Goal: Check status: Check status

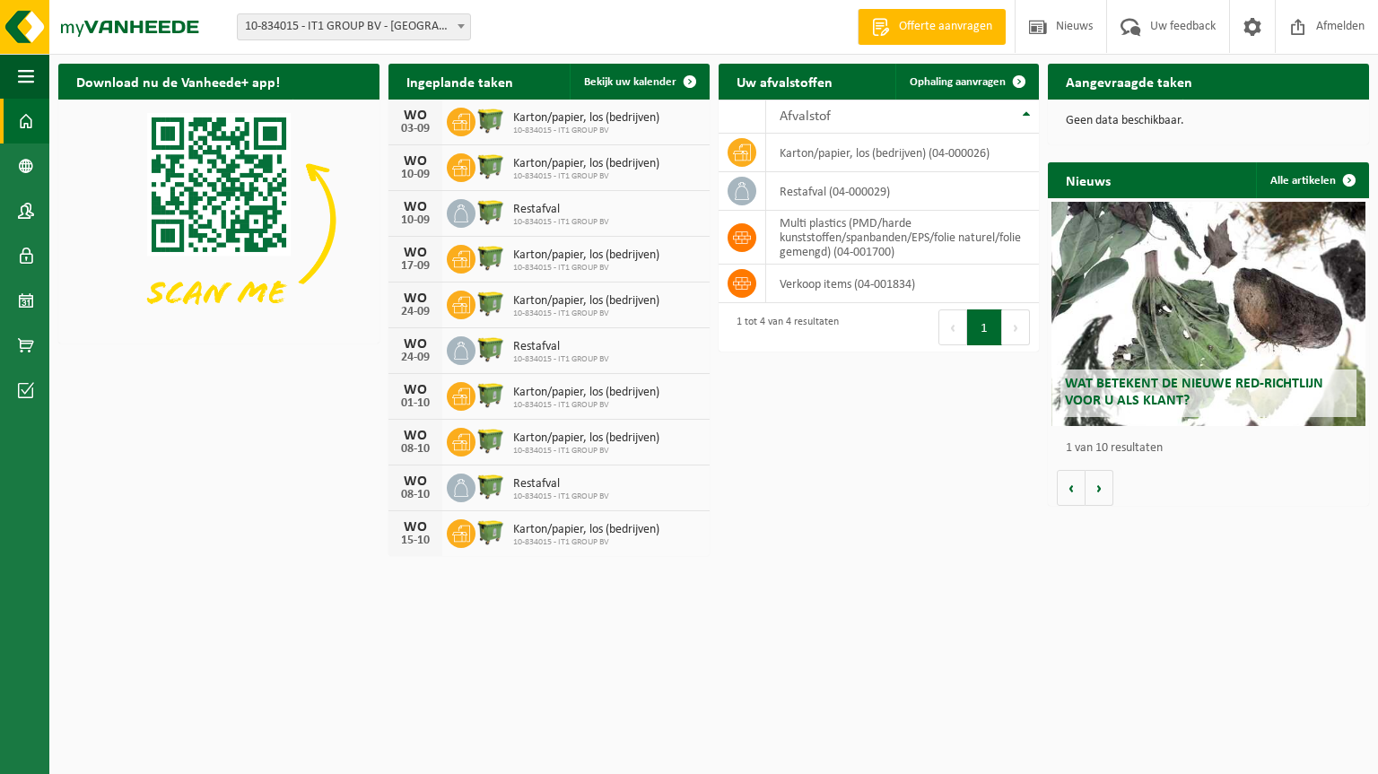
click at [459, 30] on span at bounding box center [461, 25] width 18 height 23
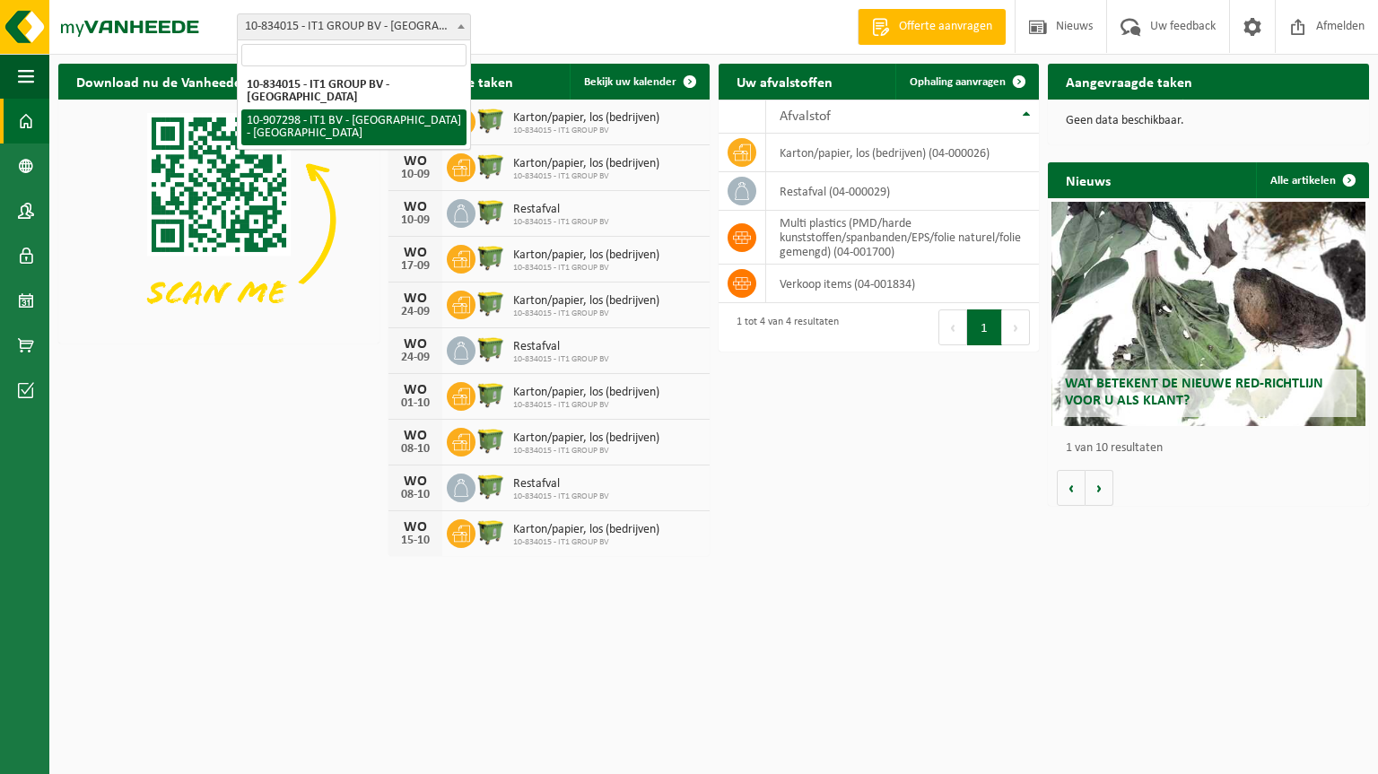
select select "123073"
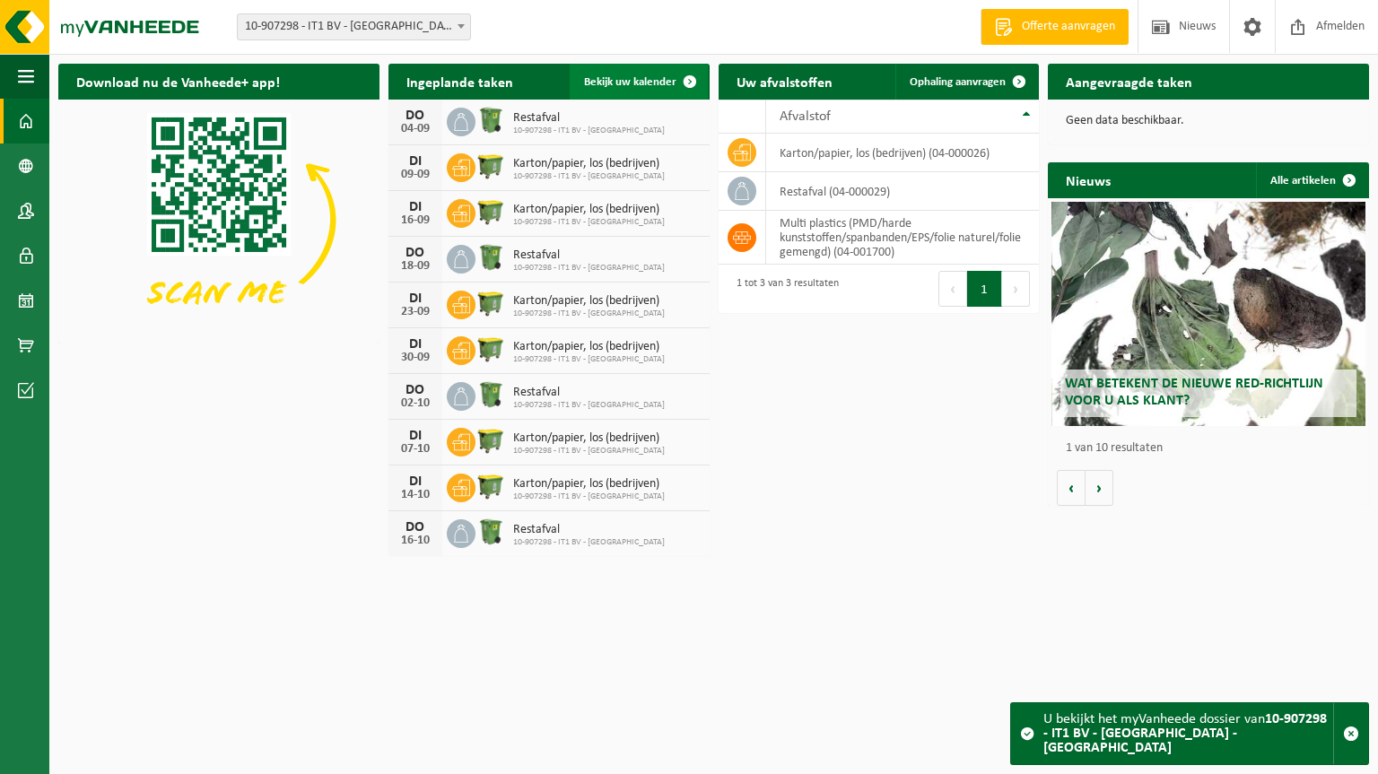
click at [689, 79] on span at bounding box center [690, 82] width 36 height 36
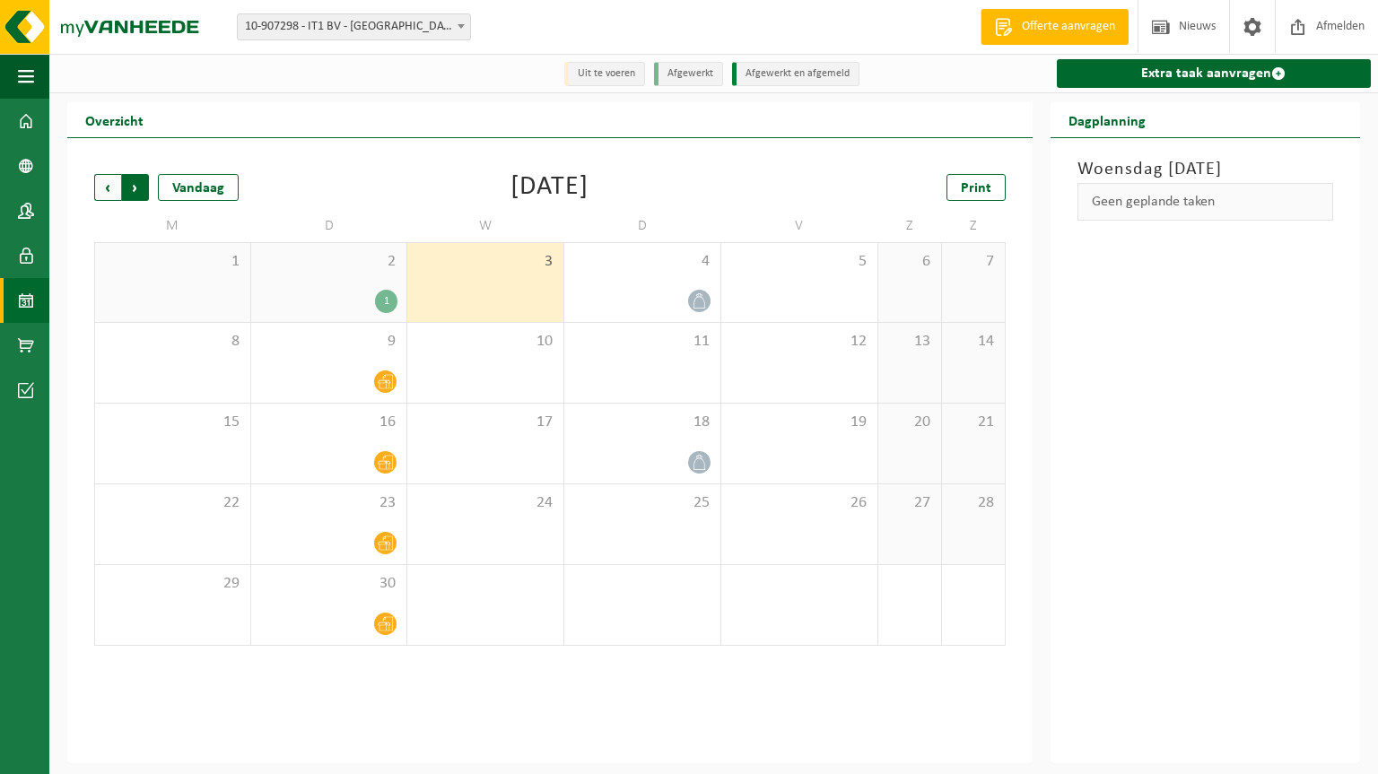
click at [107, 190] on span "Vorige" at bounding box center [107, 187] width 27 height 27
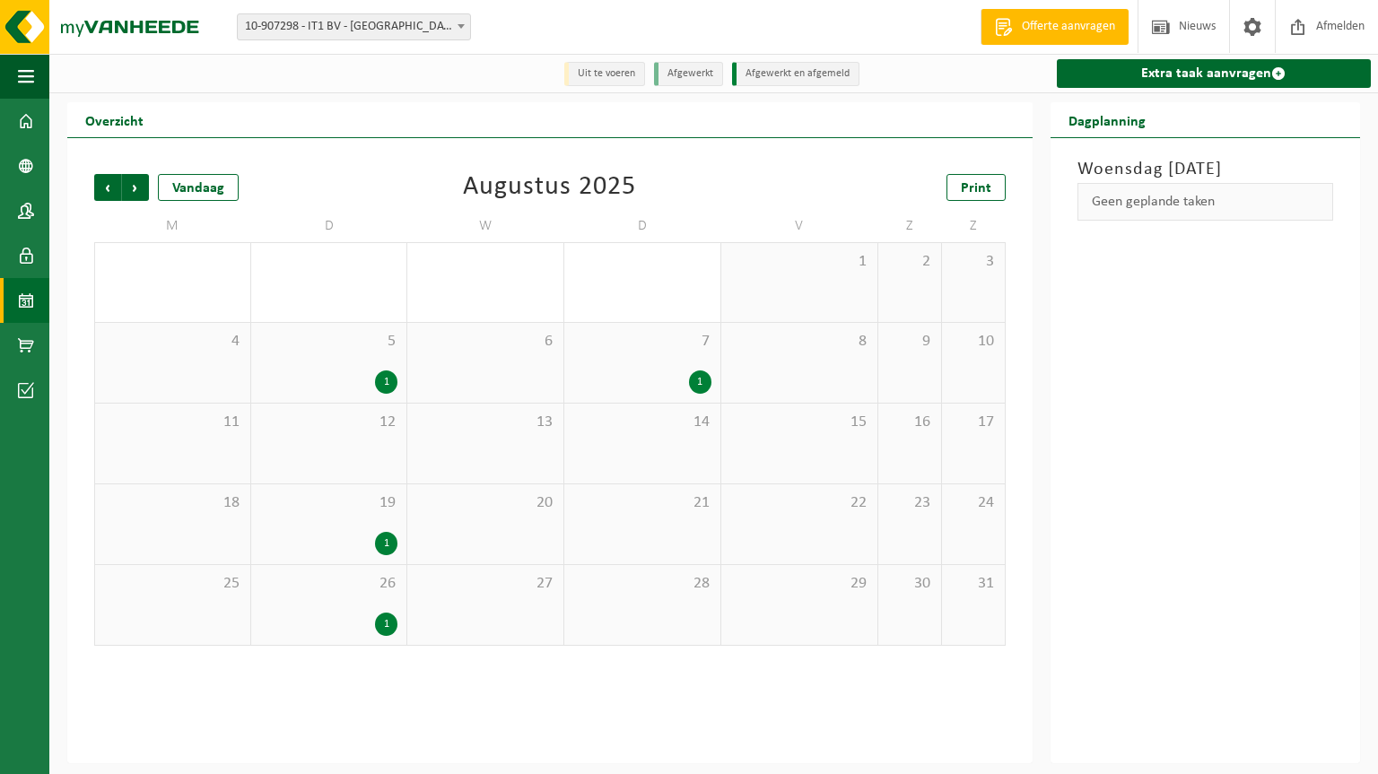
click at [359, 445] on div "12" at bounding box center [329, 444] width 156 height 80
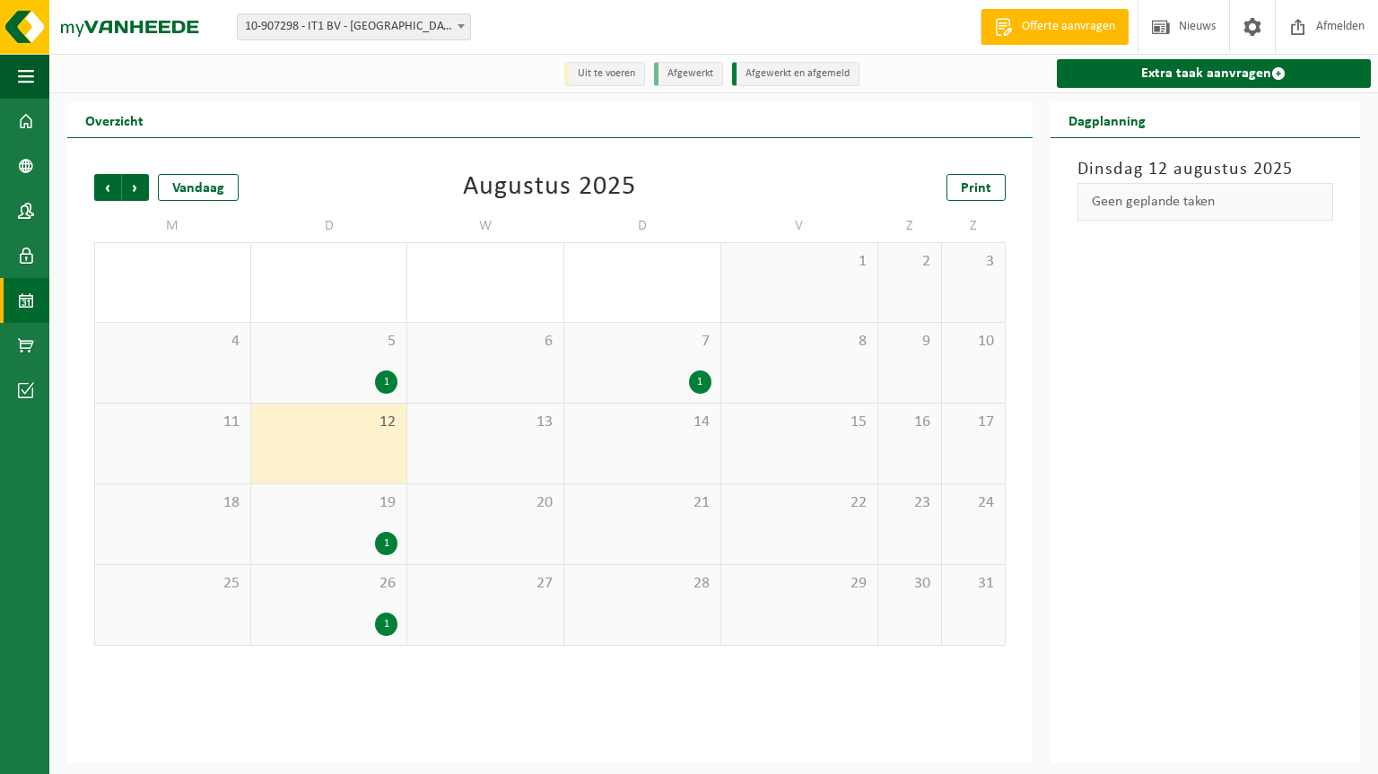
click at [375, 380] on div "1" at bounding box center [386, 382] width 22 height 23
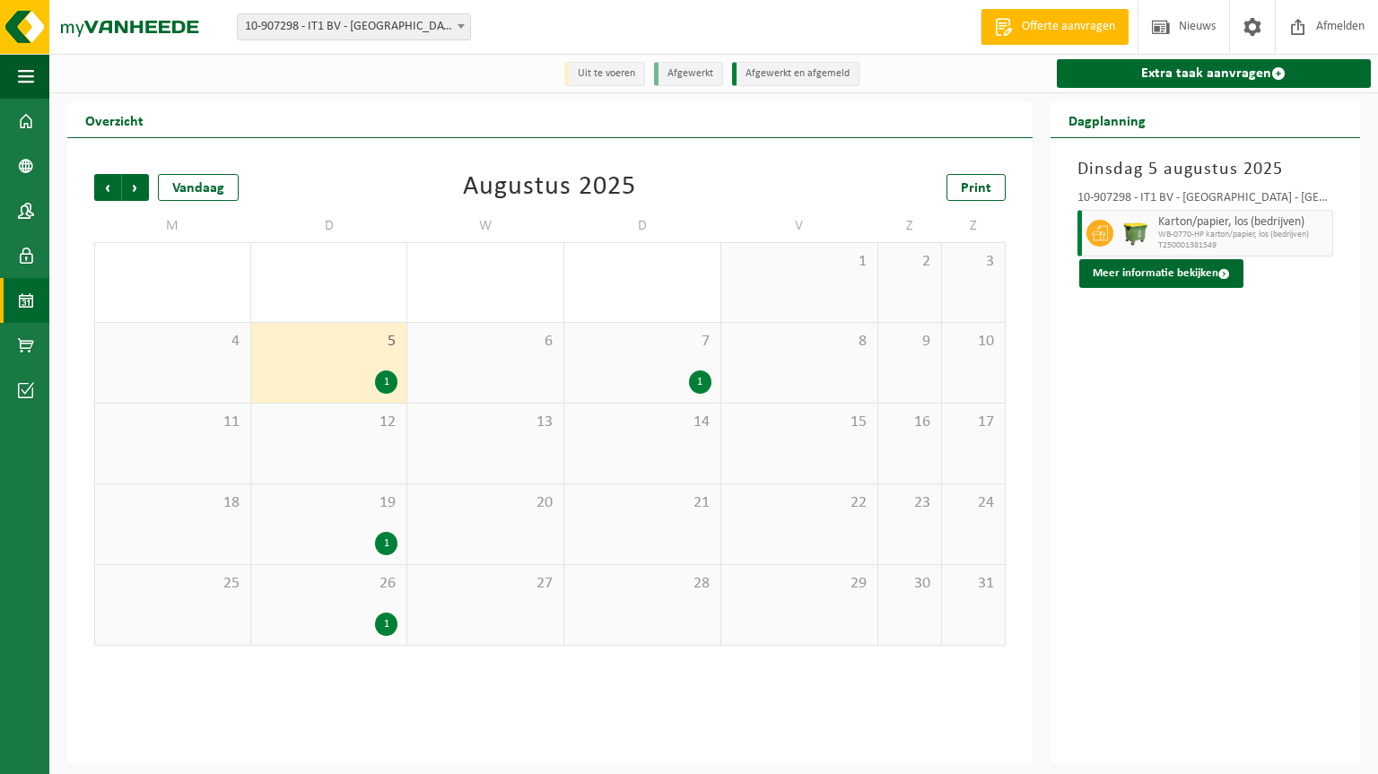
click at [379, 518] on div "19 1" at bounding box center [329, 525] width 156 height 80
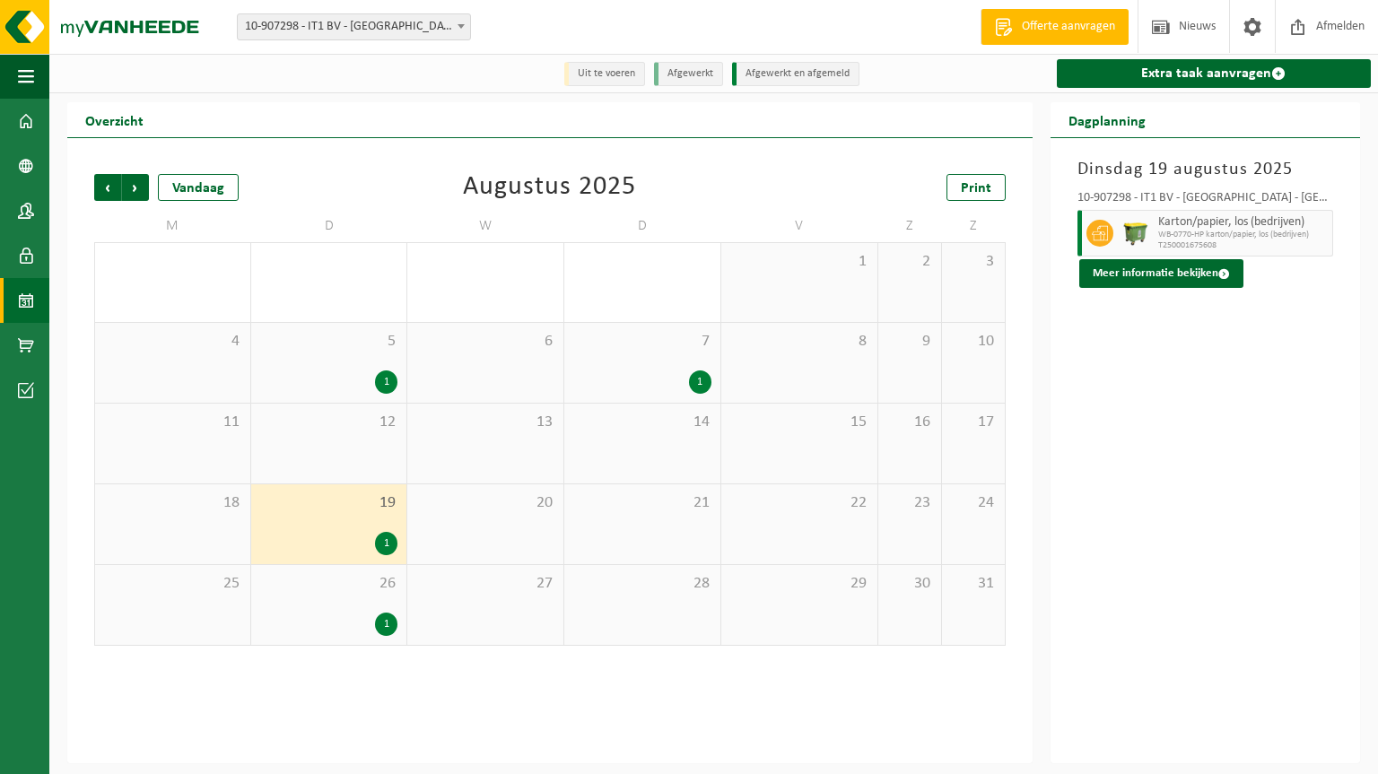
click at [375, 599] on div "26 1" at bounding box center [329, 605] width 156 height 80
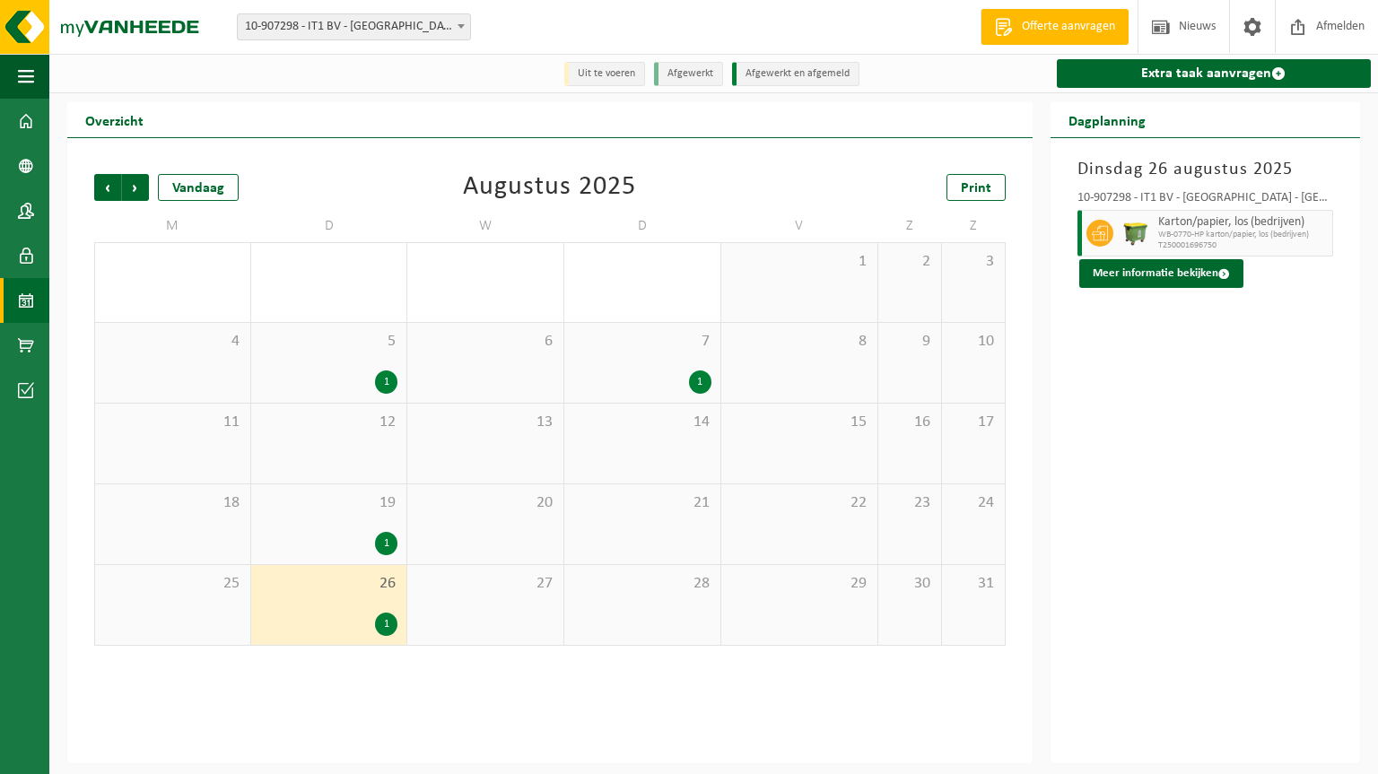
click at [675, 377] on div "1" at bounding box center [642, 382] width 138 height 23
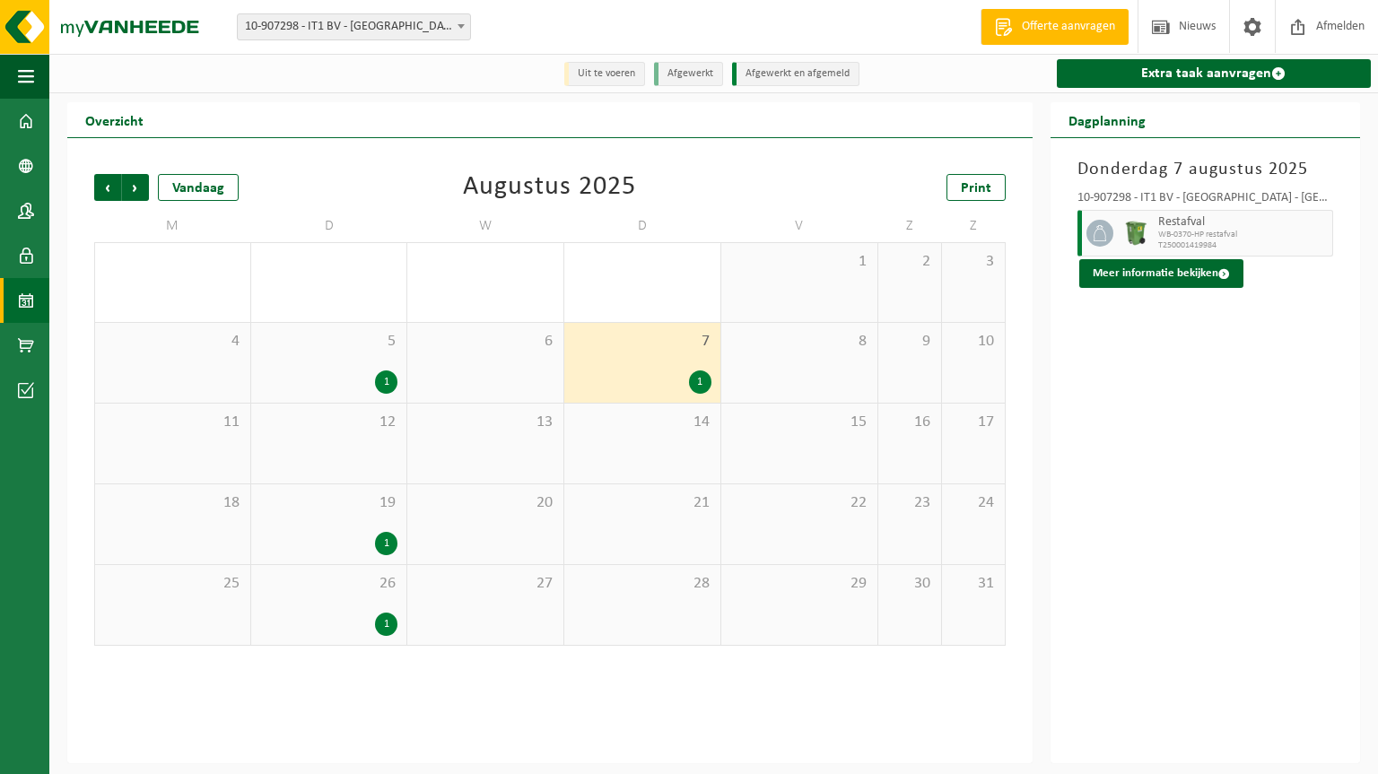
click at [363, 445] on div "12" at bounding box center [329, 444] width 156 height 80
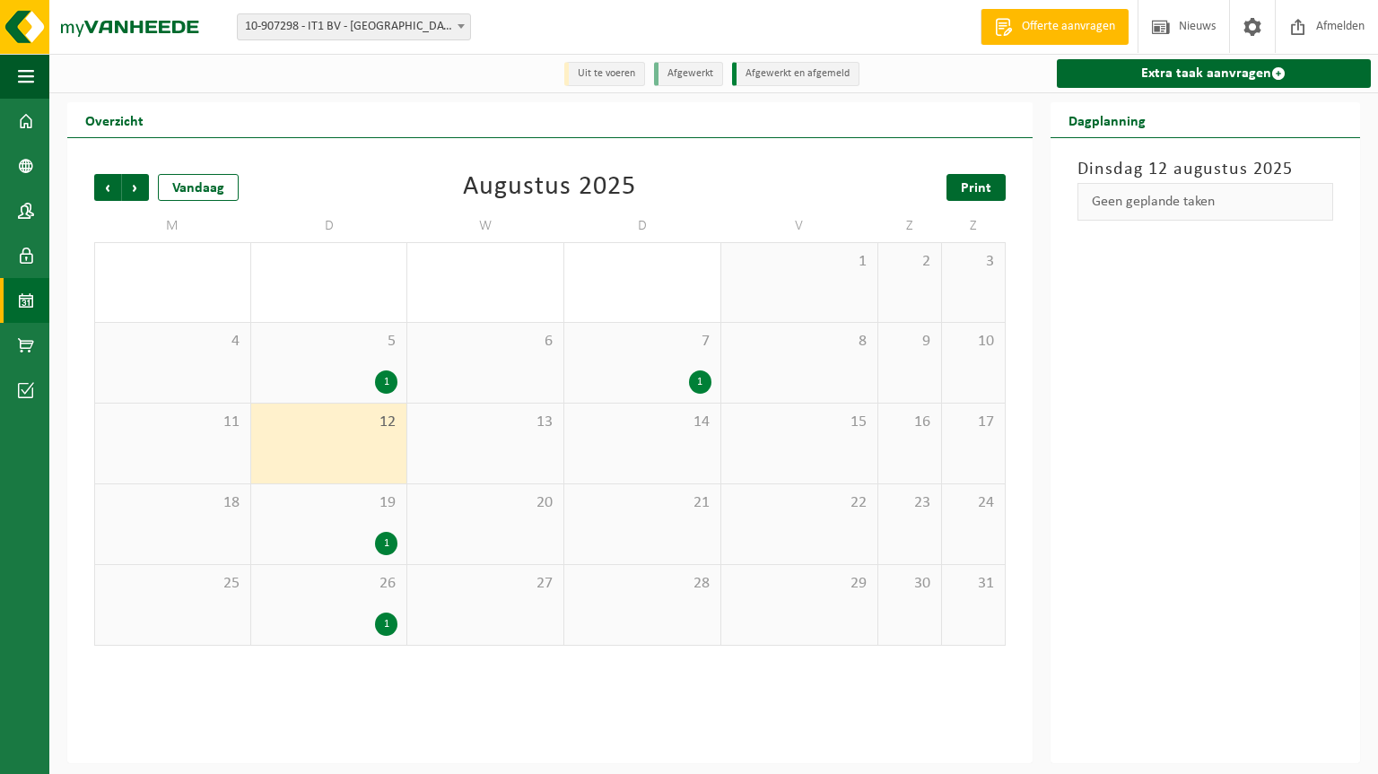
click at [987, 188] on span "Print" at bounding box center [976, 188] width 31 height 14
